Goal: Transaction & Acquisition: Obtain resource

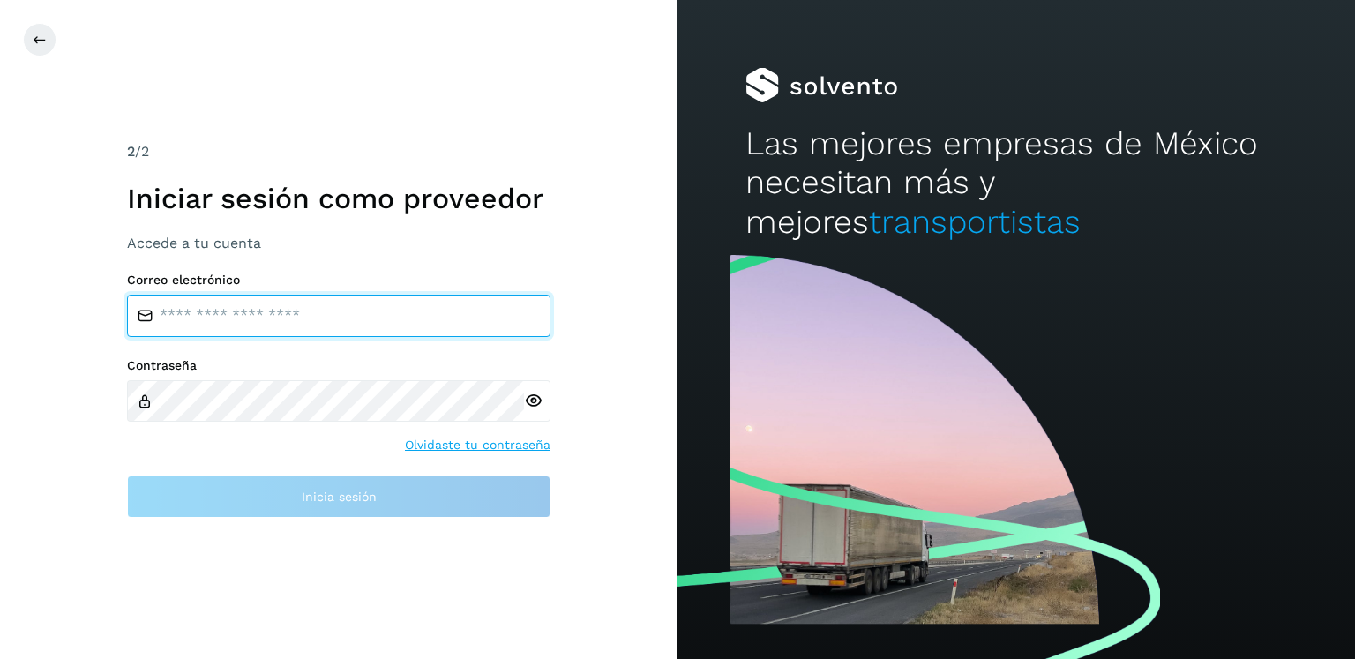
click at [330, 313] on input "email" at bounding box center [338, 316] width 423 height 42
type input "**********"
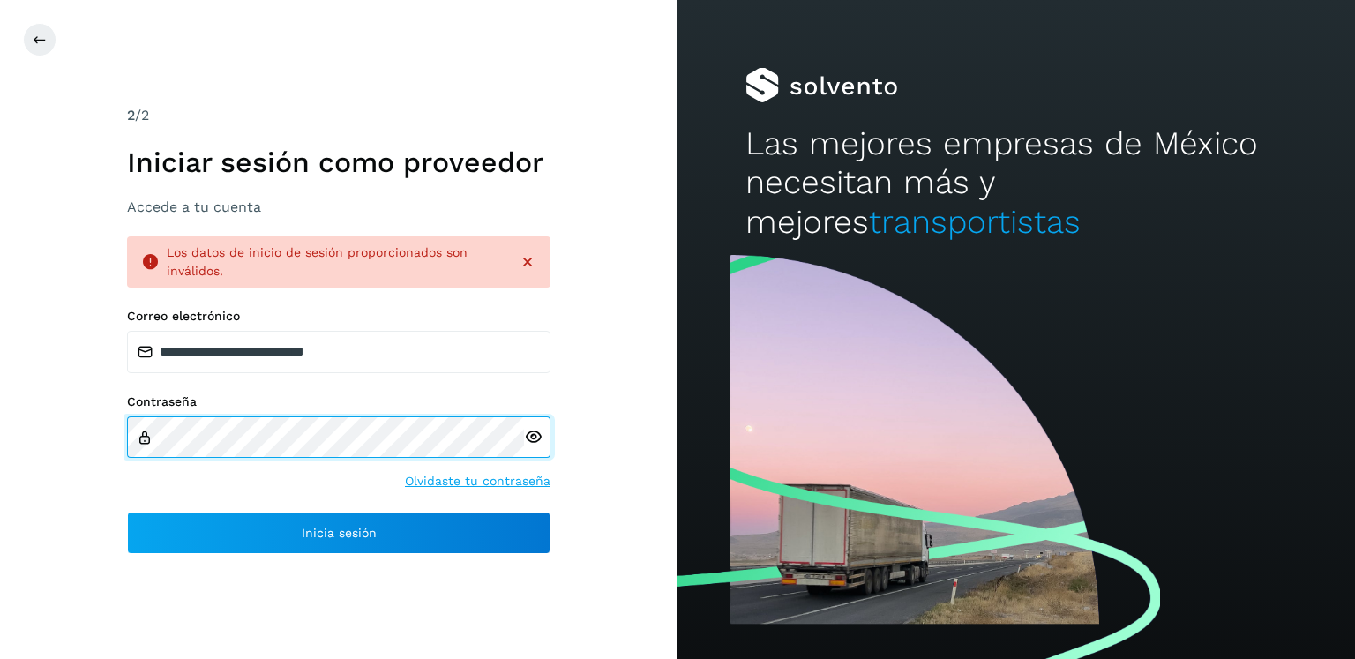
click at [28, 438] on div "**********" at bounding box center [338, 329] width 677 height 659
click at [0, 410] on div "**********" at bounding box center [338, 329] width 677 height 659
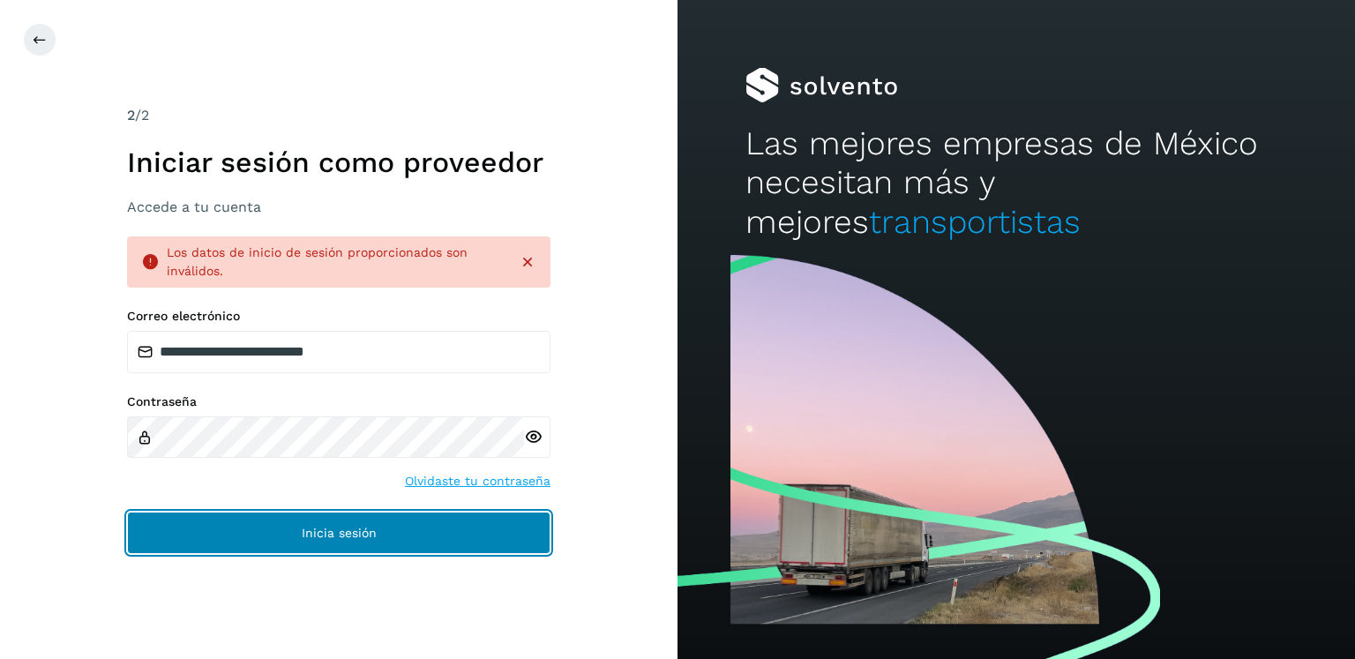
click at [352, 529] on span "Inicia sesión" at bounding box center [339, 533] width 75 height 12
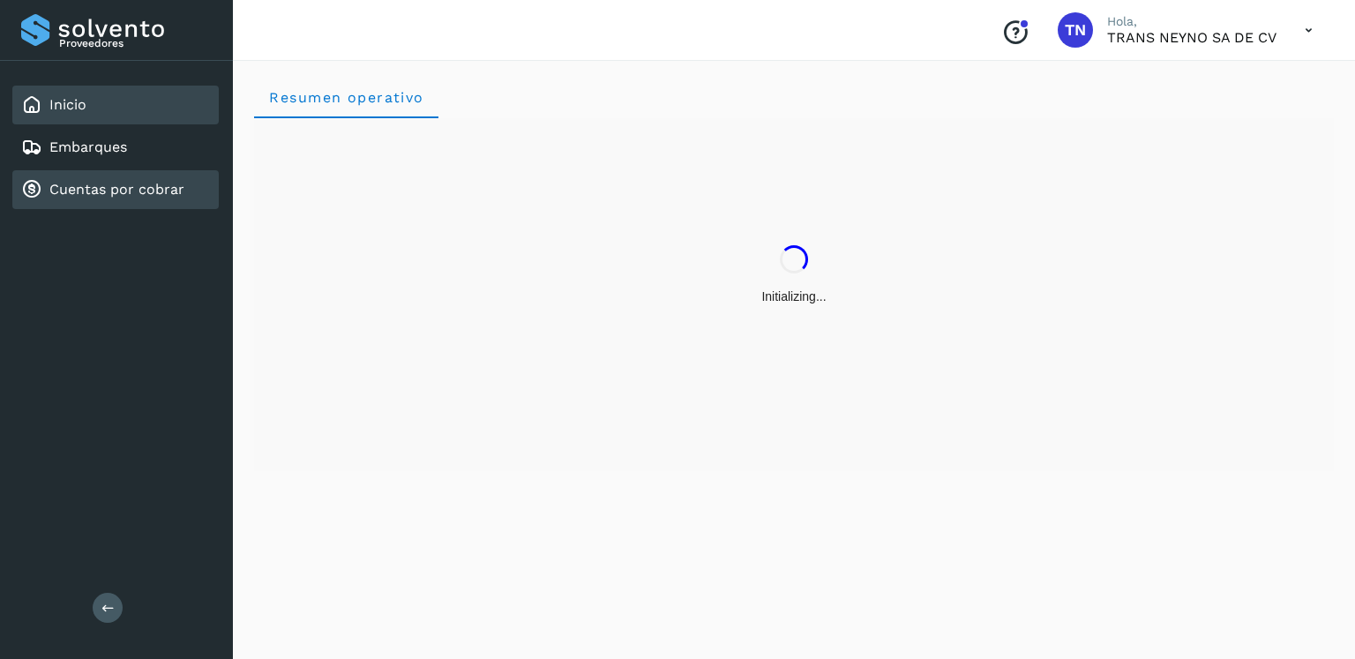
click at [99, 193] on link "Cuentas por cobrar" at bounding box center [116, 189] width 135 height 17
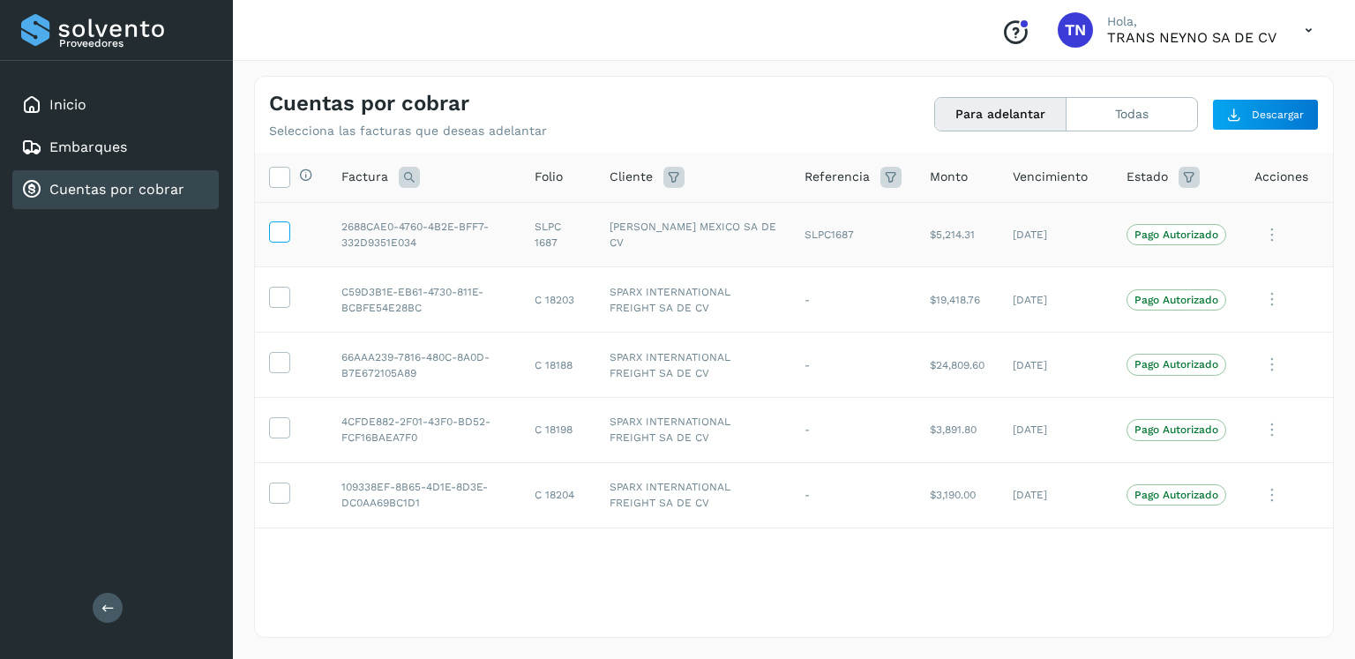
click at [276, 228] on icon at bounding box center [279, 230] width 19 height 19
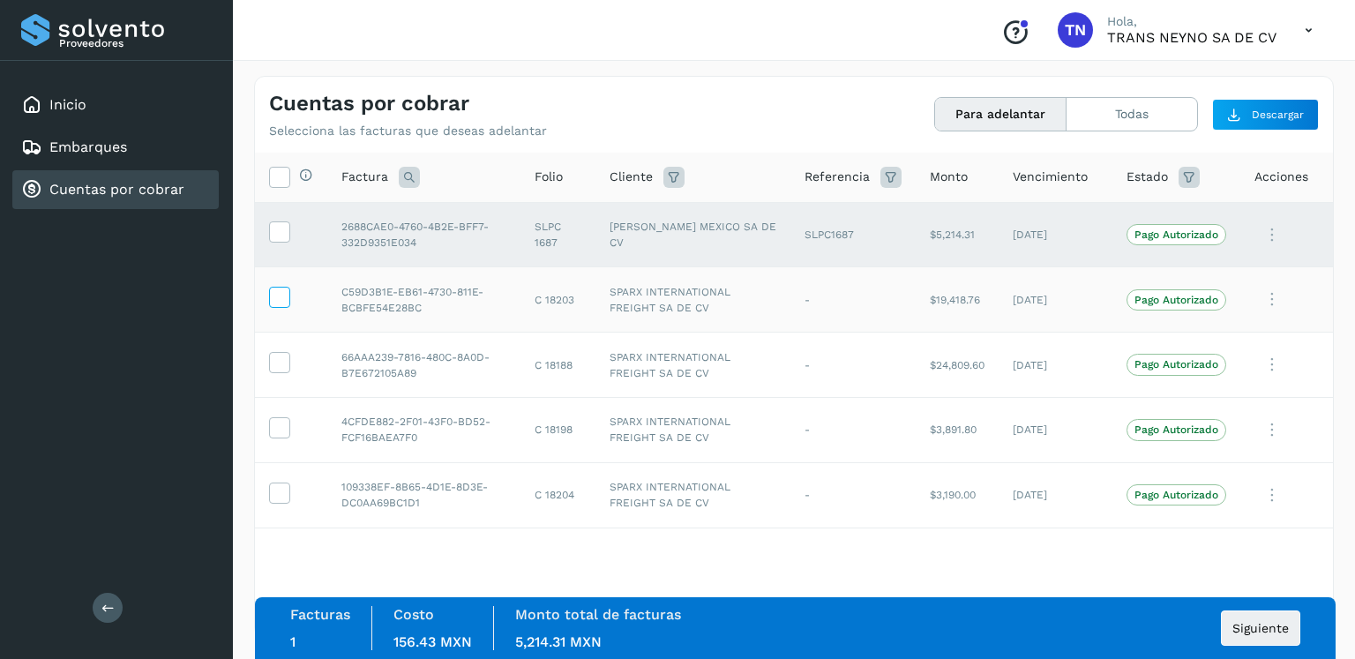
click at [280, 304] on icon at bounding box center [279, 296] width 19 height 19
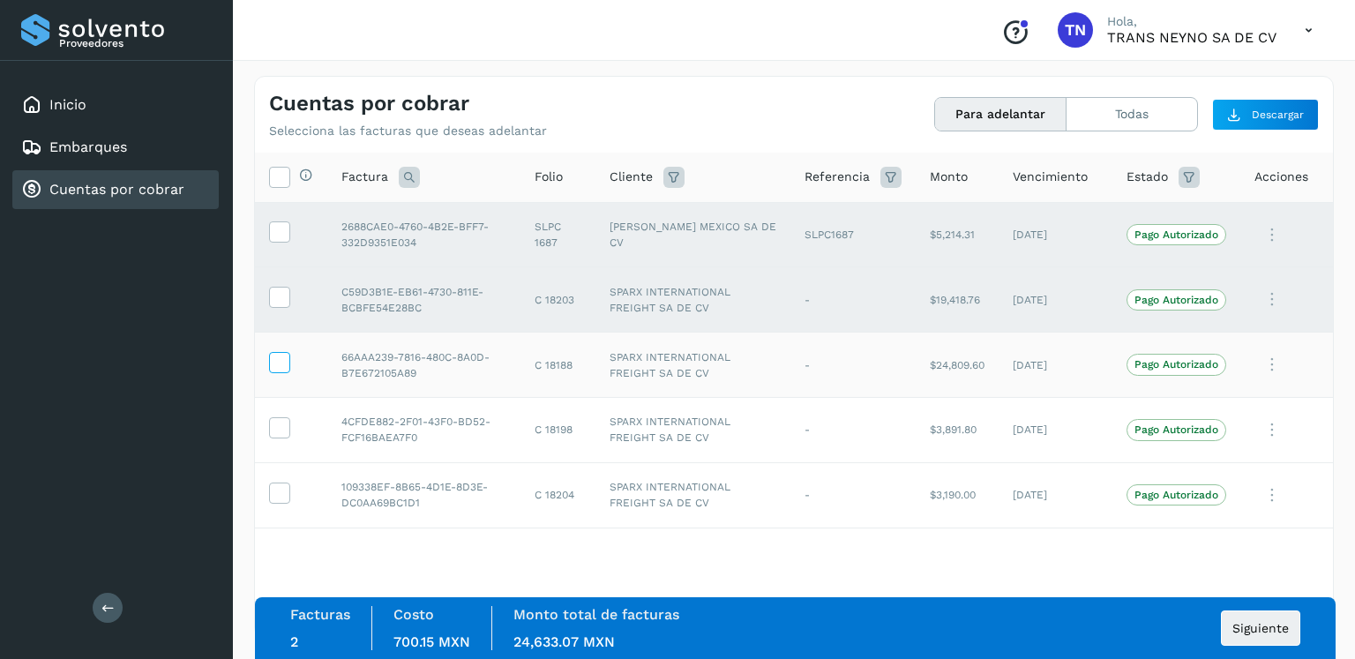
click at [279, 367] on icon at bounding box center [279, 361] width 19 height 19
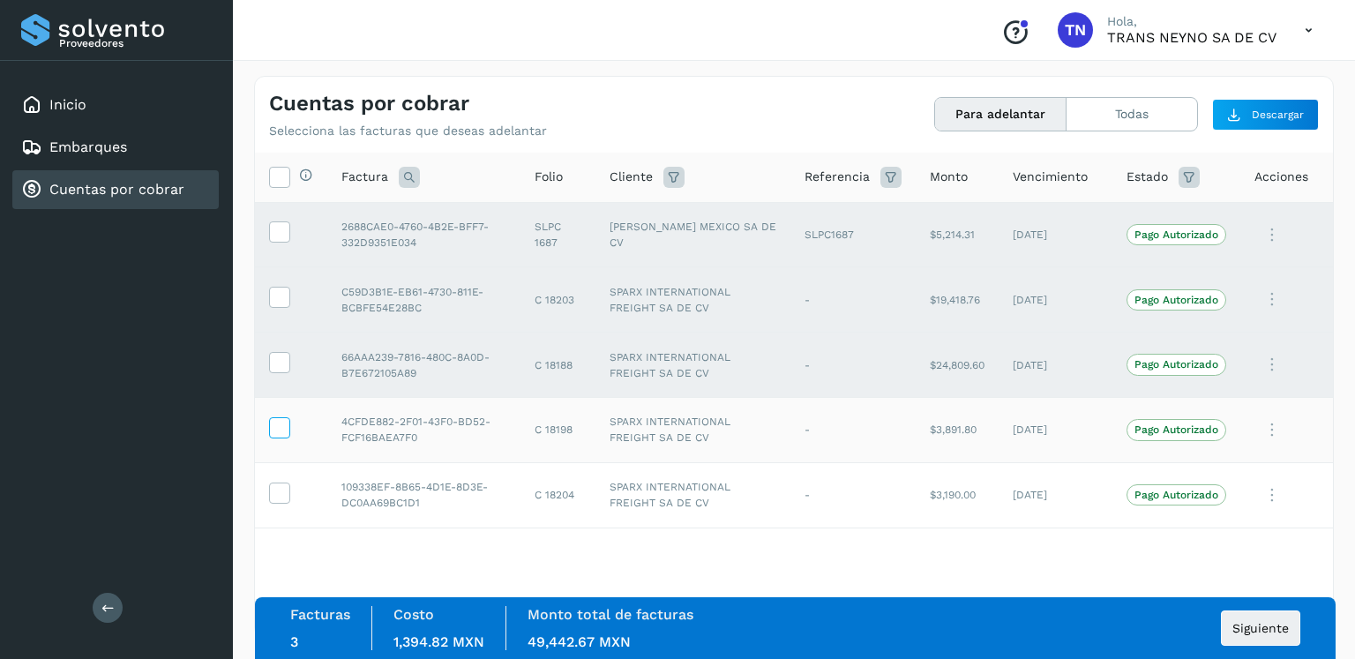
drag, startPoint x: 280, startPoint y: 427, endPoint x: 283, endPoint y: 467, distance: 39.9
click at [280, 428] on icon at bounding box center [279, 426] width 19 height 19
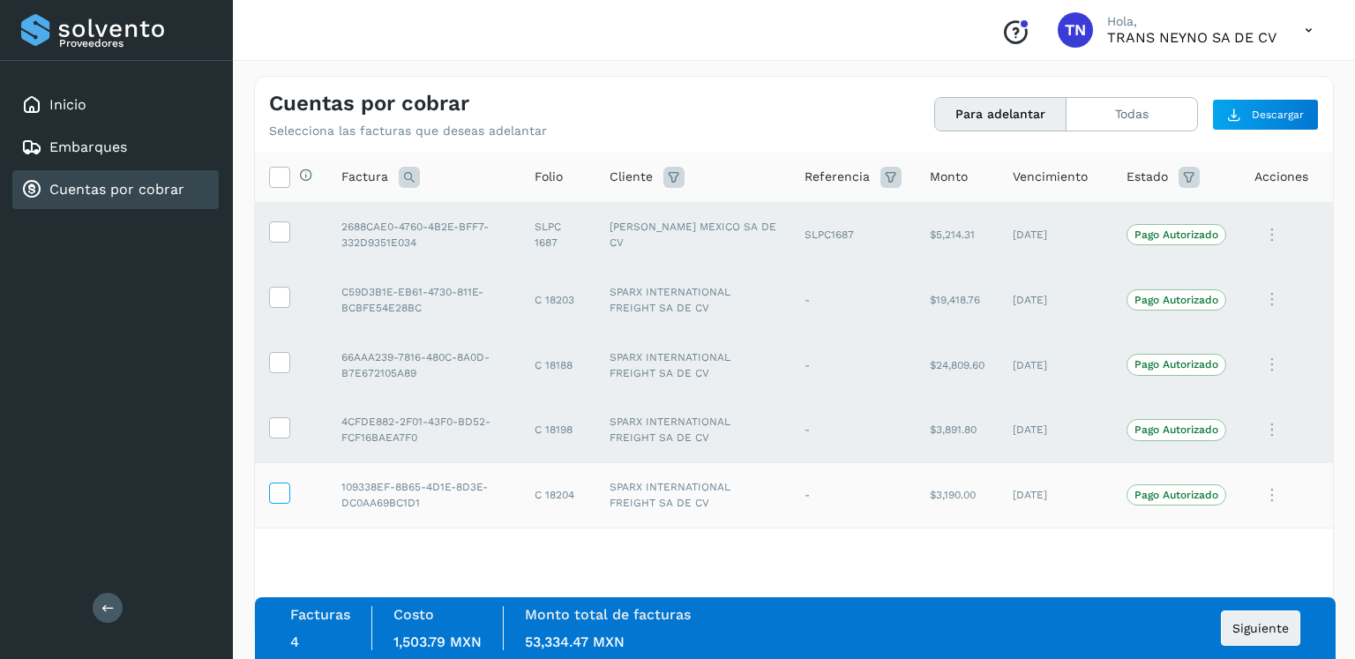
click at [277, 496] on icon at bounding box center [279, 492] width 19 height 19
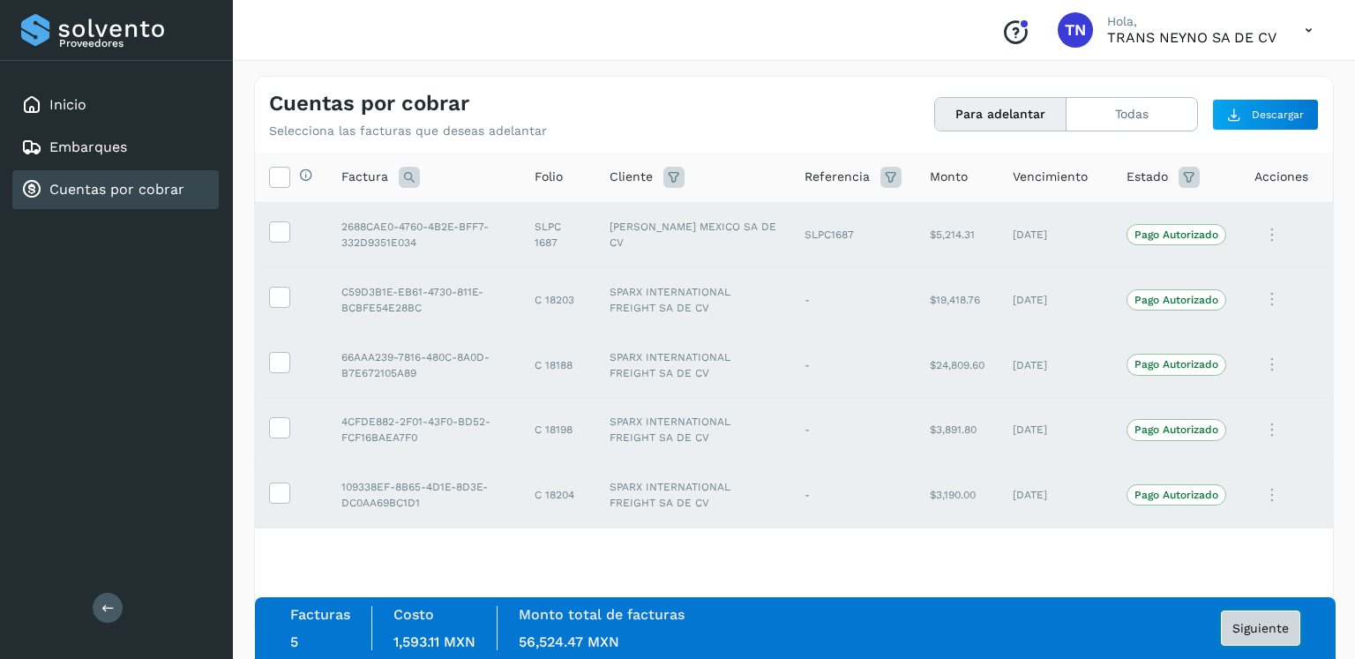
click at [1246, 635] on button "Siguiente" at bounding box center [1260, 627] width 79 height 35
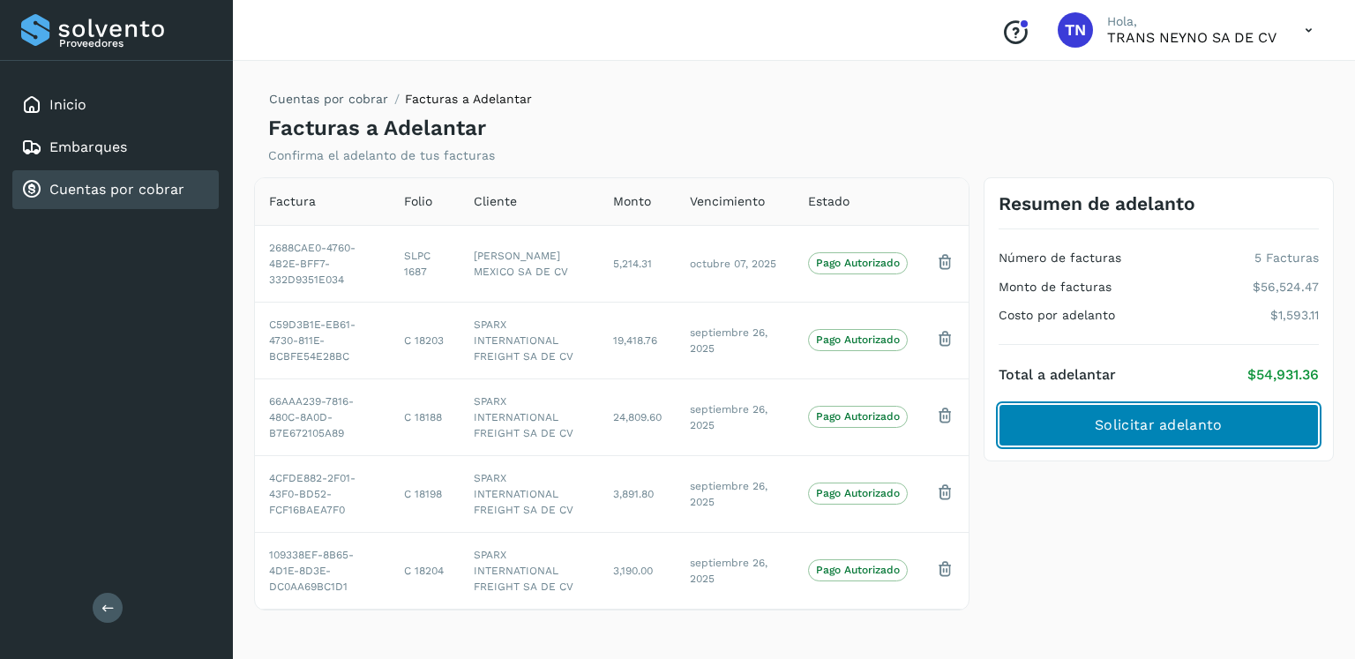
click at [1147, 428] on span "Solicitar adelanto" at bounding box center [1158, 424] width 127 height 19
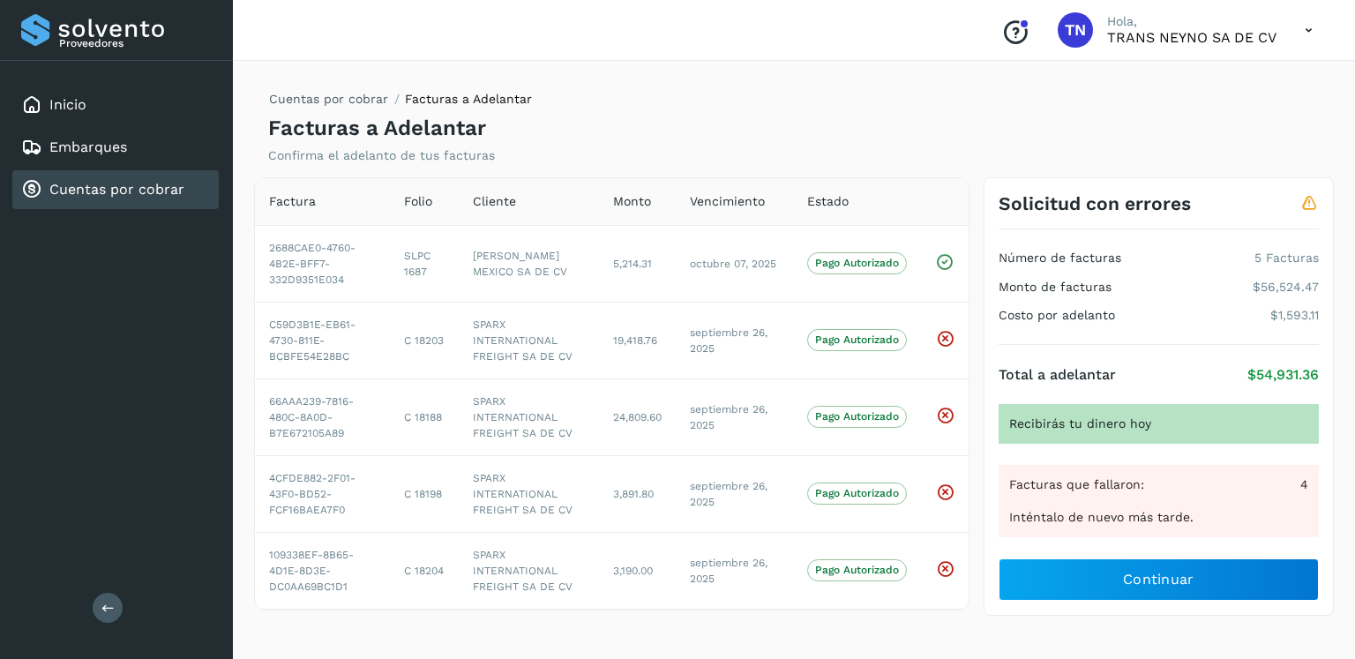
click at [1302, 485] on span "4" at bounding box center [1304, 484] width 8 height 19
click at [1129, 420] on div "Recibirás tu dinero hoy" at bounding box center [1159, 424] width 320 height 40
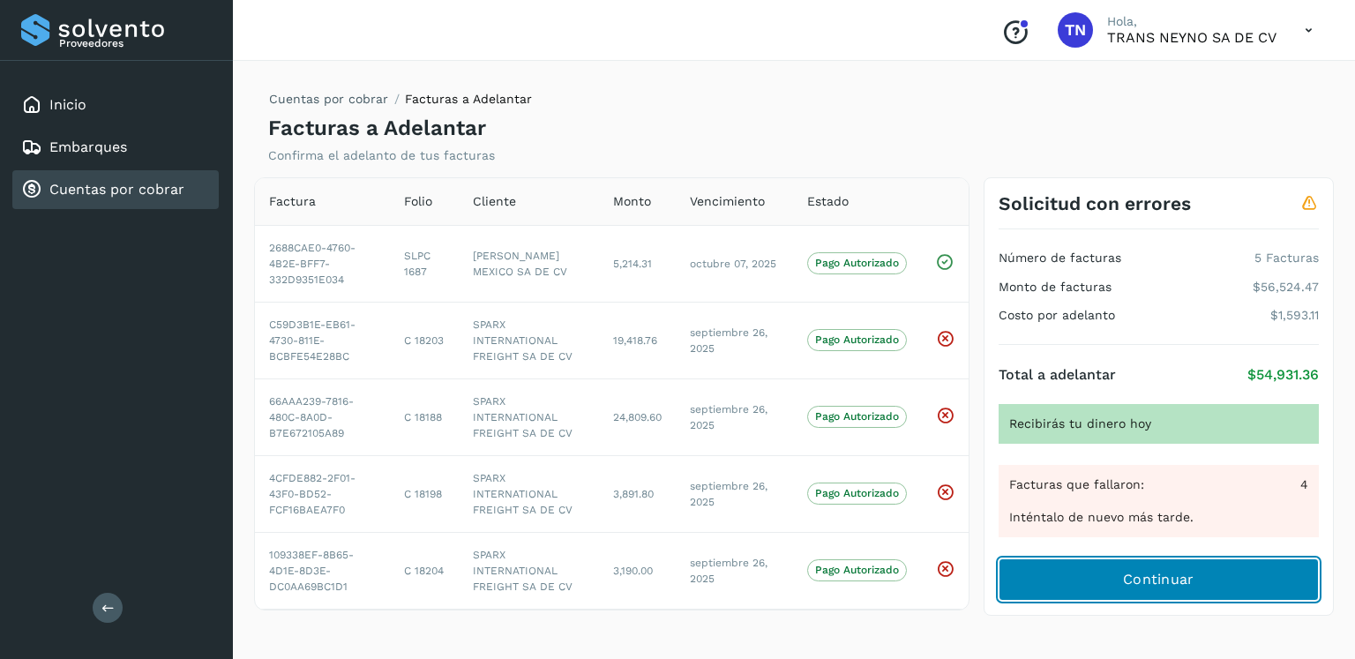
click at [1126, 573] on span "Continuar" at bounding box center [1158, 579] width 71 height 19
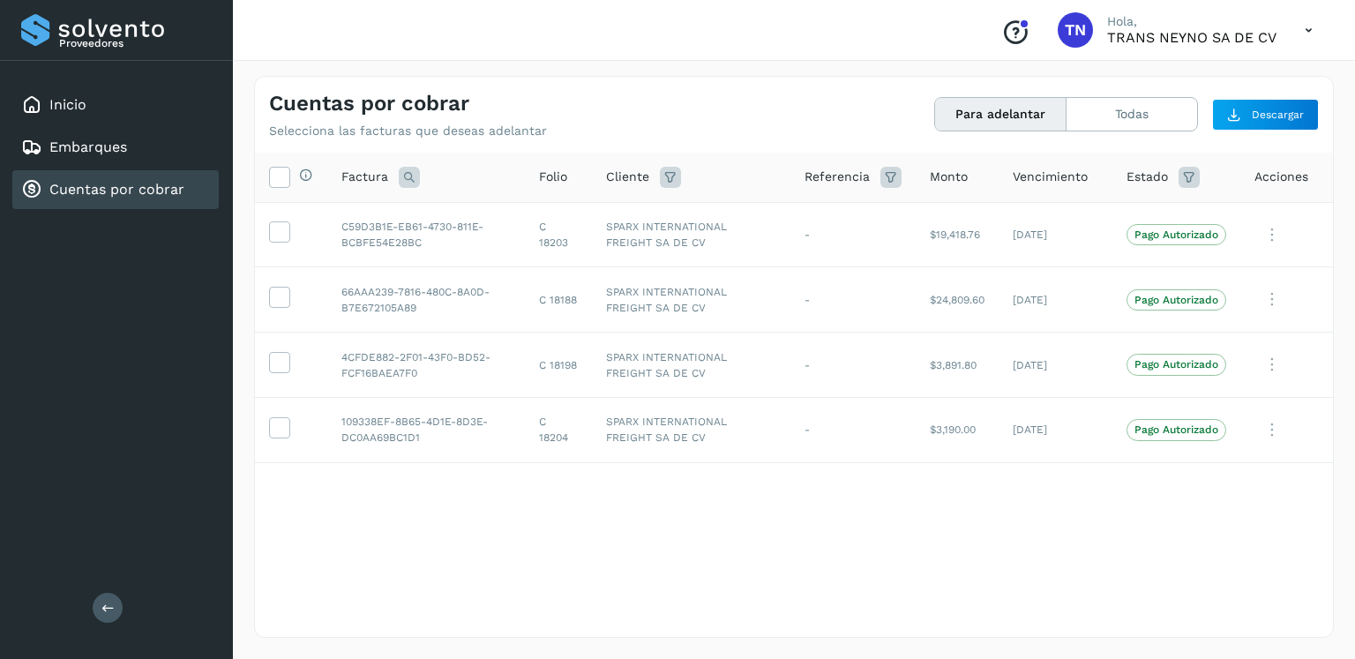
click at [1306, 29] on icon at bounding box center [1309, 30] width 36 height 36
click at [1180, 75] on div "Cerrar sesión" at bounding box center [1221, 80] width 210 height 34
